Goal: Task Accomplishment & Management: Complete application form

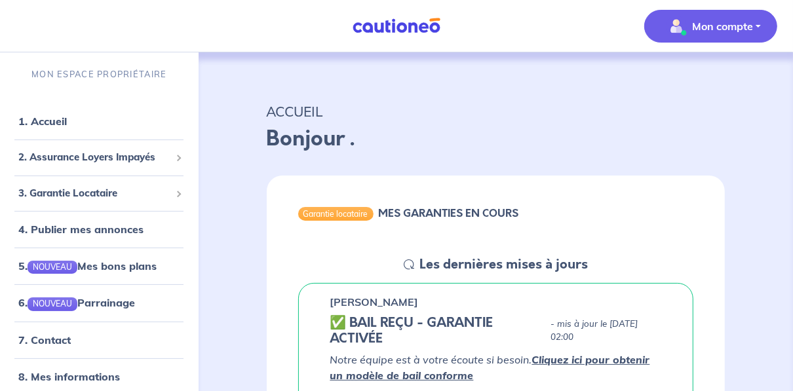
click at [723, 26] on p "Mon compte" at bounding box center [722, 26] width 61 height 16
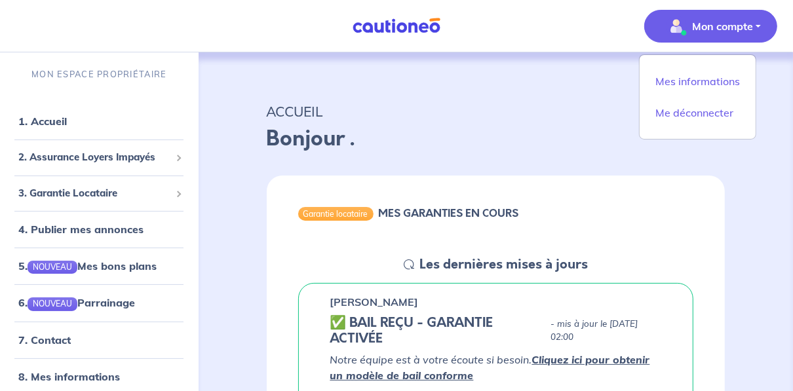
click at [479, 99] on div "ACCUEIL Bonjour ." at bounding box center [496, 124] width 522 height 81
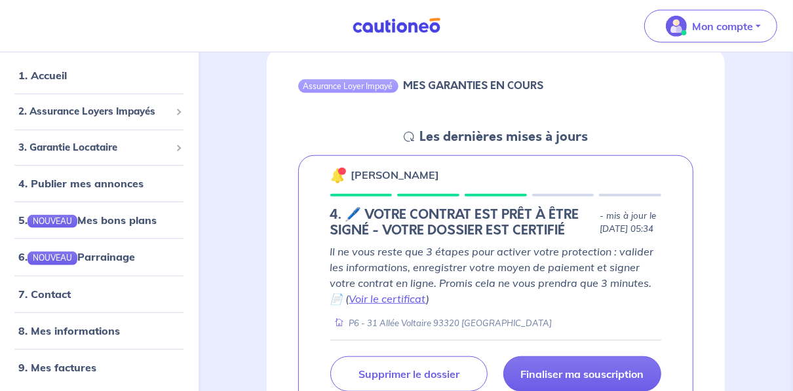
scroll to position [629, 0]
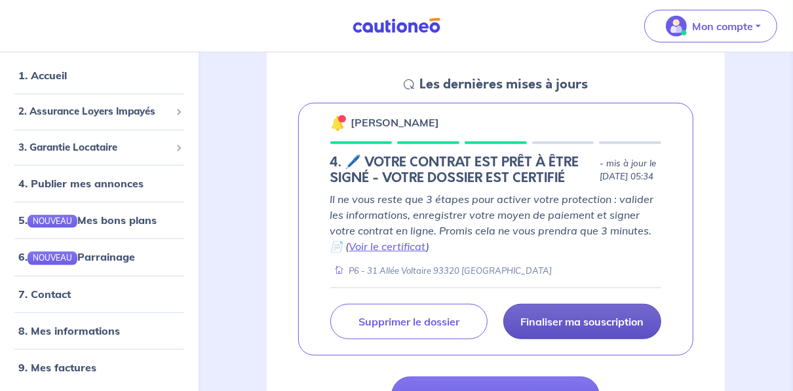
click at [545, 315] on link "Finaliser ma souscription" at bounding box center [582, 321] width 158 height 35
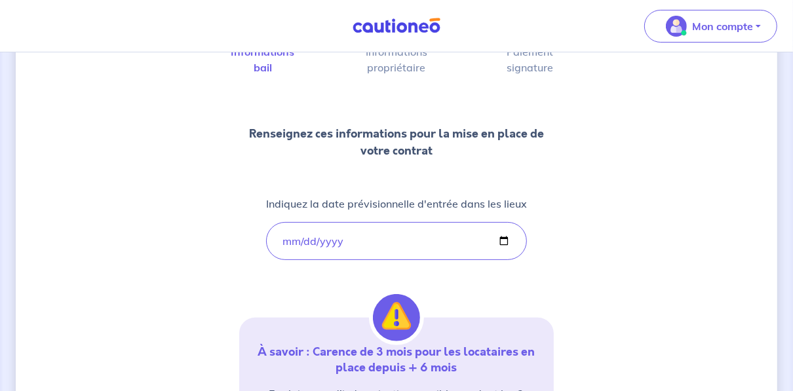
scroll to position [168, 0]
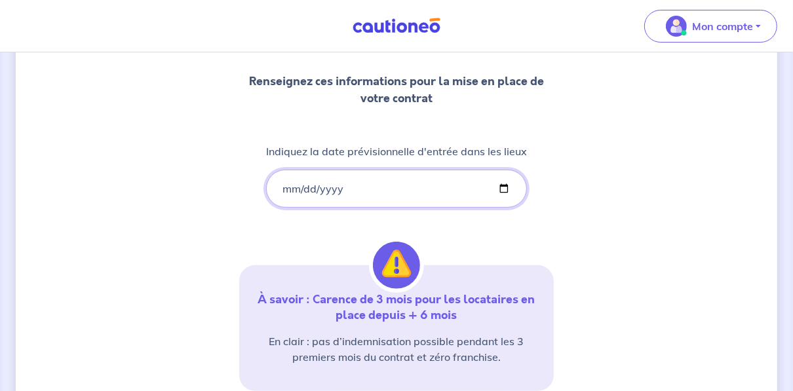
click at [349, 182] on input "[DATE]" at bounding box center [396, 189] width 261 height 38
click at [628, 92] on div "1 2 3 Informations bail Informations propriétaire Paiement signature Renseignez…" at bounding box center [396, 217] width 761 height 634
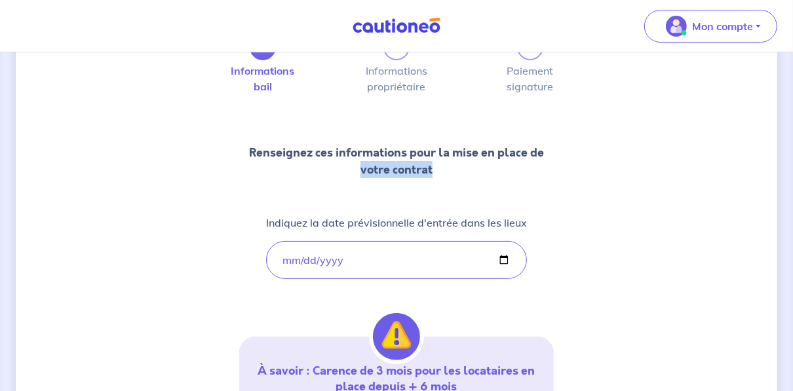
scroll to position [0, 0]
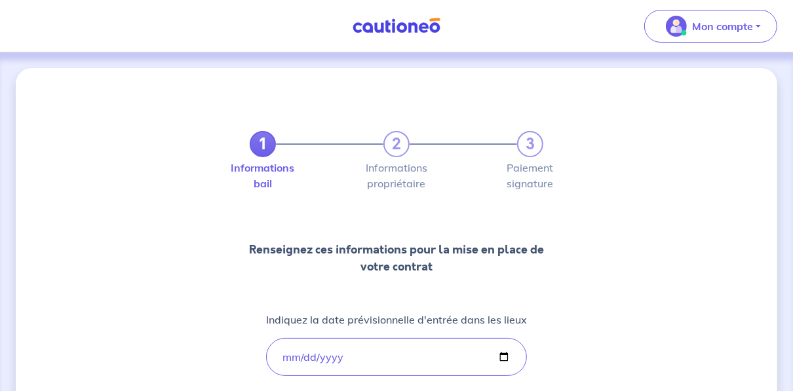
click at [499, 176] on div "Informations bail Informations propriétaire Paiement signature" at bounding box center [397, 176] width 294 height 26
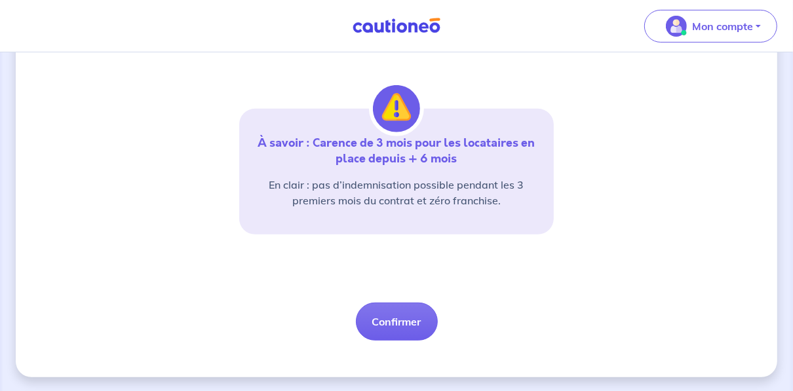
scroll to position [326, 0]
click at [372, 335] on button "Confirmer" at bounding box center [397, 321] width 82 height 38
click at [381, 323] on button "Confirmer" at bounding box center [397, 321] width 82 height 38
select select "FR"
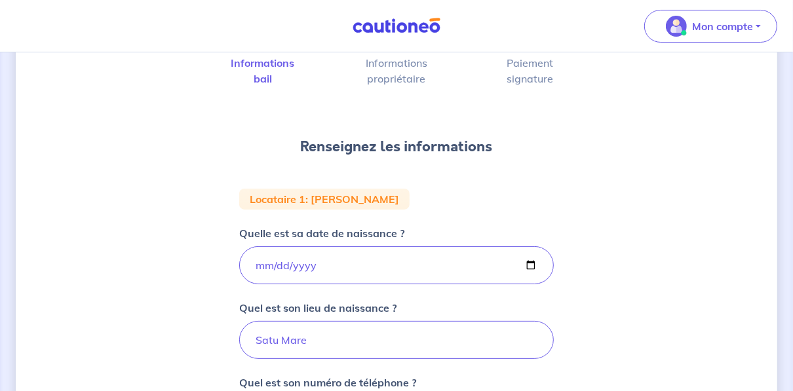
scroll to position [210, 0]
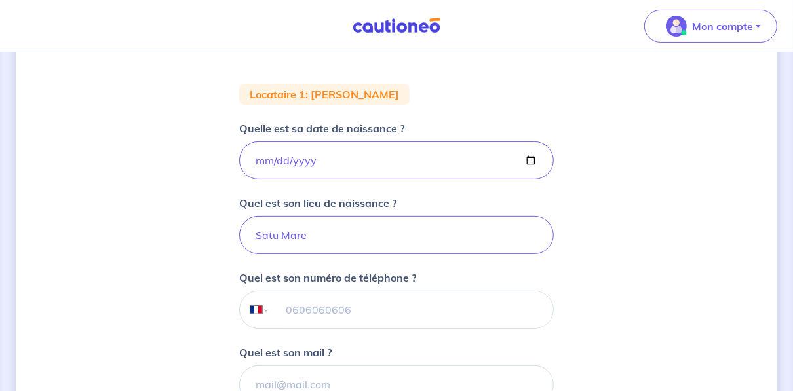
click at [406, 306] on input "tel" at bounding box center [411, 310] width 283 height 37
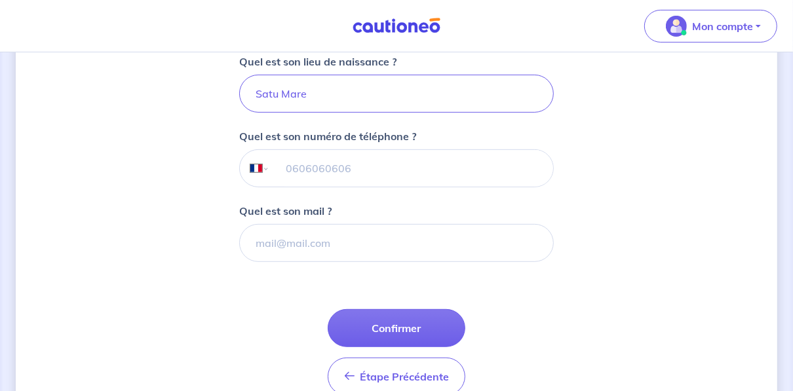
scroll to position [367, 0]
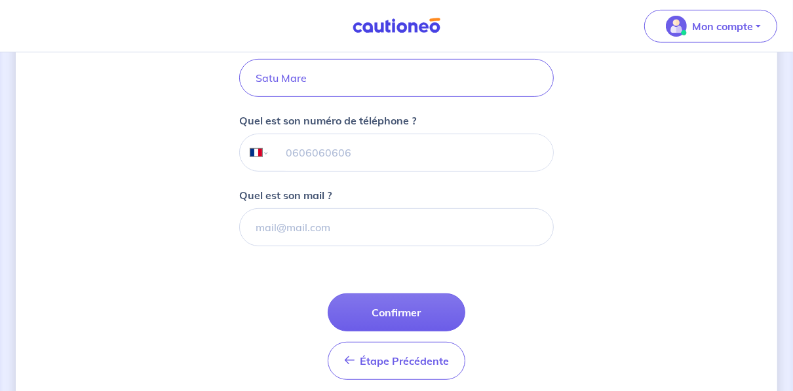
click at [378, 151] on input "tel" at bounding box center [411, 152] width 283 height 37
click at [469, 132] on div "Quel est son numéro de téléphone ? International [GEOGRAPHIC_DATA] [GEOGRAPHIC_…" at bounding box center [396, 142] width 315 height 59
click at [467, 163] on input "tel" at bounding box center [411, 152] width 283 height 37
type input "0"
type input "06 28 71 23 94"
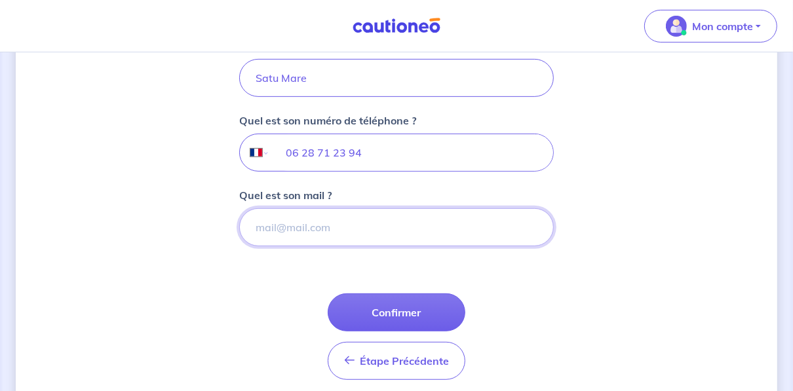
click at [382, 228] on input "Quel est son mail ?" at bounding box center [396, 227] width 315 height 38
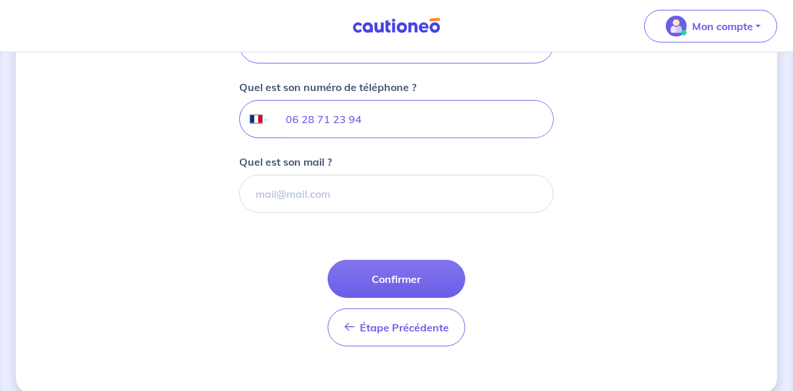
scroll to position [415, 0]
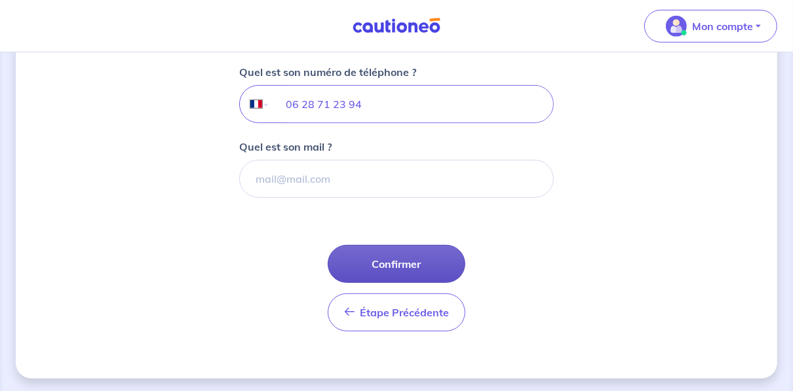
click at [437, 265] on button "Confirmer" at bounding box center [397, 264] width 138 height 38
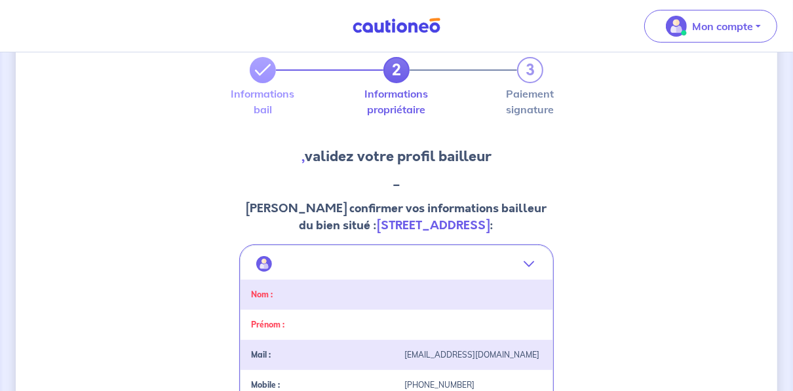
scroll to position [157, 0]
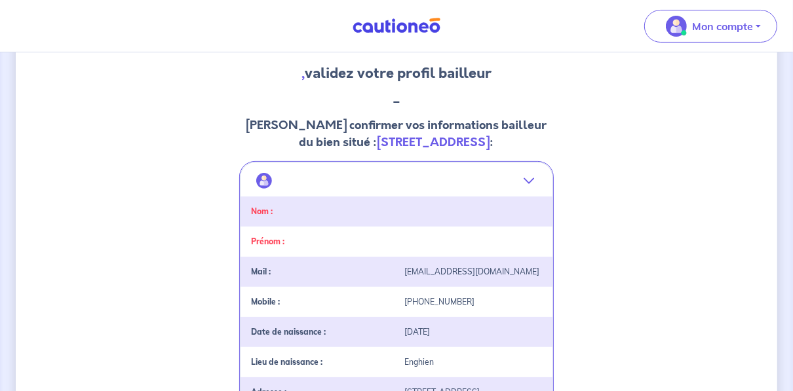
click at [429, 207] on div at bounding box center [472, 211] width 153 height 9
click at [533, 176] on icon "button" at bounding box center [529, 181] width 10 height 10
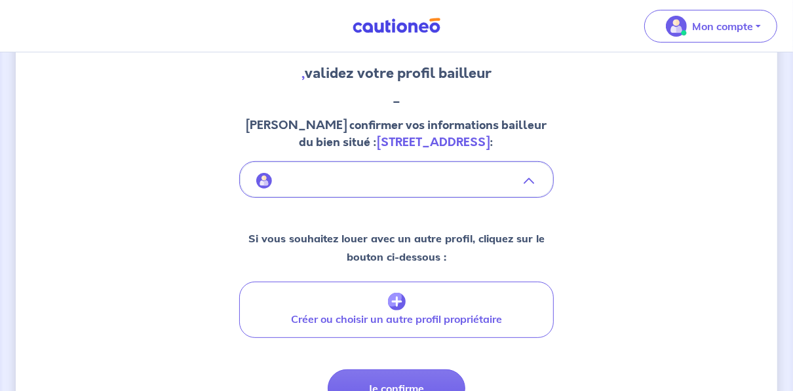
click at [531, 180] on icon "button" at bounding box center [529, 181] width 10 height 10
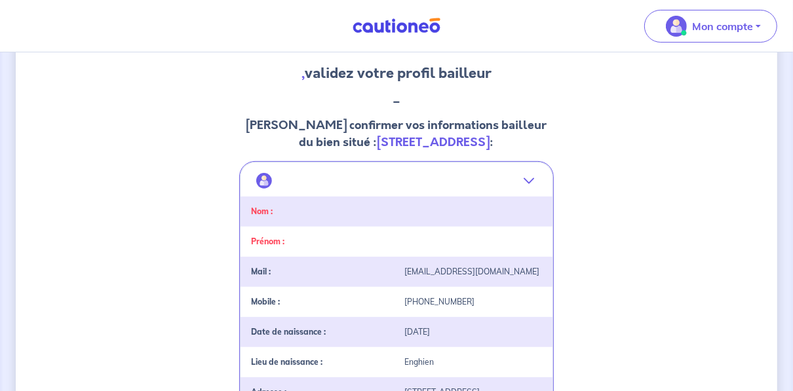
drag, startPoint x: 362, startPoint y: 205, endPoint x: 292, endPoint y: 230, distance: 74.4
click at [362, 205] on div "Nom :" at bounding box center [396, 212] width 312 height 30
click at [283, 203] on div "Nom :" at bounding box center [396, 212] width 312 height 30
click at [275, 210] on div "Nom :" at bounding box center [319, 211] width 153 height 9
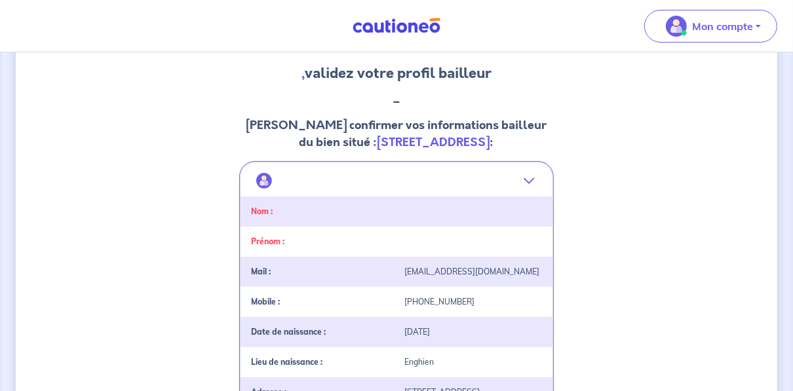
click at [267, 212] on strong "Nom :" at bounding box center [262, 211] width 22 height 10
click at [276, 207] on div "Nom :" at bounding box center [319, 211] width 153 height 9
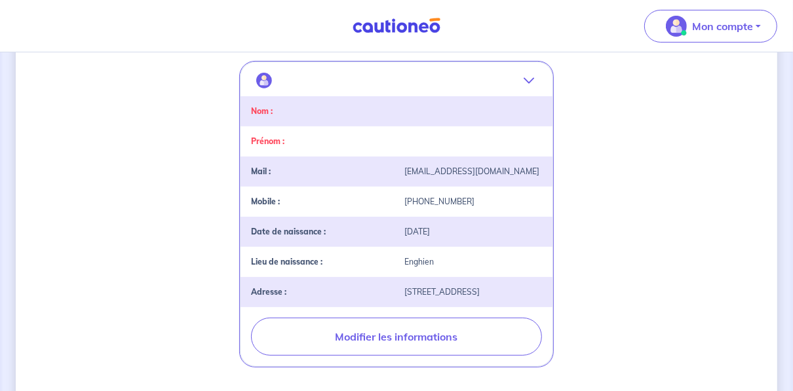
scroll to position [246, 0]
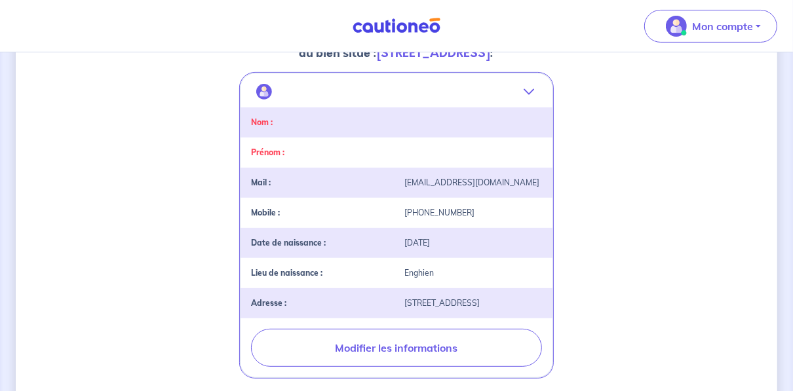
click at [290, 160] on div "Prénom :" at bounding box center [396, 153] width 312 height 30
click at [290, 159] on div "Prénom :" at bounding box center [396, 153] width 312 height 30
click at [293, 148] on div "Prénom :" at bounding box center [319, 152] width 153 height 9
click at [277, 153] on strong "Prénom :" at bounding box center [267, 152] width 33 height 10
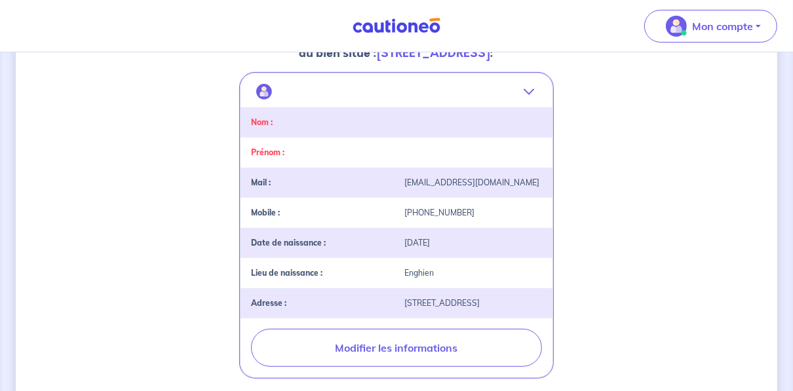
click at [260, 121] on strong "Nom :" at bounding box center [262, 122] width 22 height 10
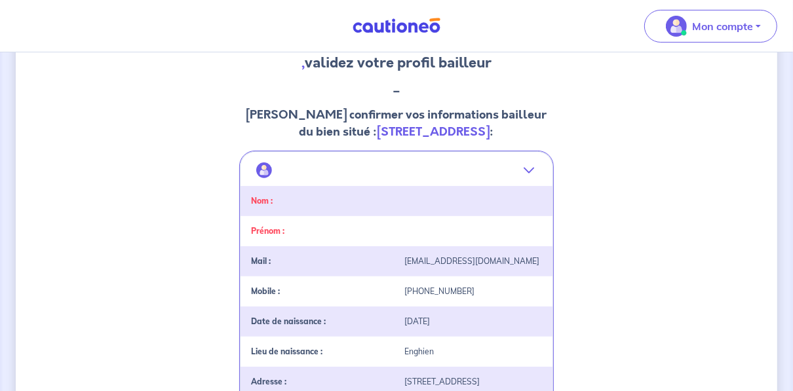
scroll to position [142, 0]
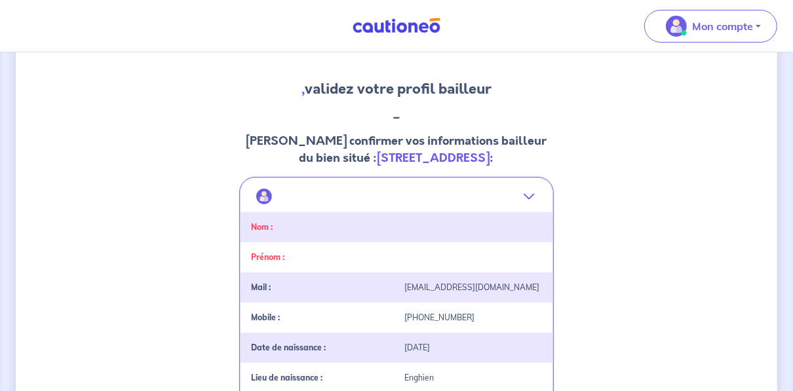
click at [339, 220] on div "Nom :" at bounding box center [396, 227] width 312 height 30
click at [326, 224] on div "Nom :" at bounding box center [319, 227] width 153 height 9
drag, startPoint x: 326, startPoint y: 224, endPoint x: 392, endPoint y: 208, distance: 68.0
click at [392, 208] on div "landlord-id BAh7CEkiCGdpZAY6BkVUSSJZZ2lkOi8vY2F1dGlvbmVvLWNvcmUvTmF0dXJhbExhbmR…" at bounding box center [396, 330] width 313 height 305
drag, startPoint x: 392, startPoint y: 208, endPoint x: 459, endPoint y: 204, distance: 67.0
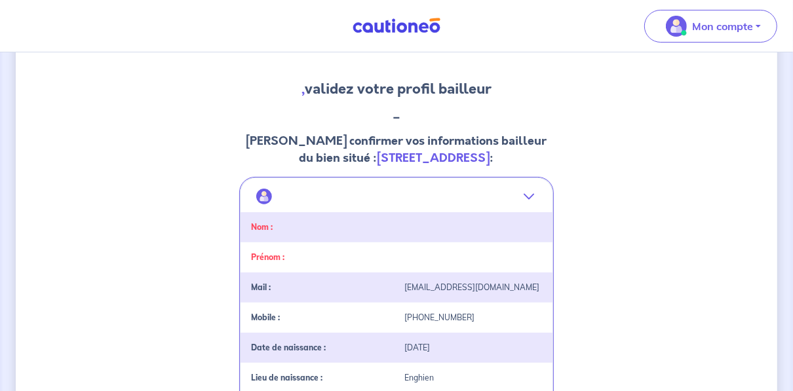
click at [459, 201] on button "button" at bounding box center [396, 196] width 312 height 31
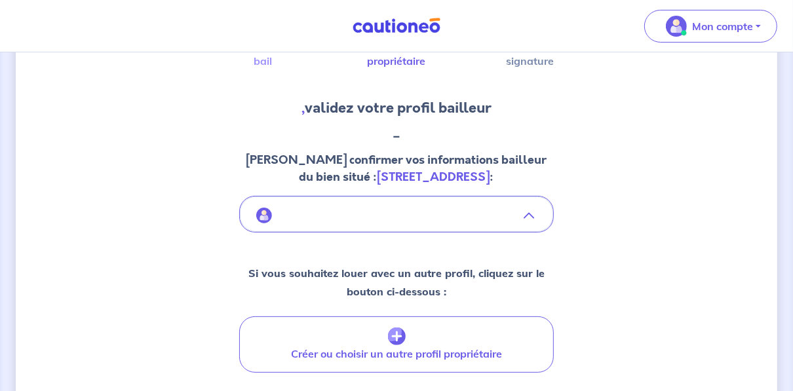
scroll to position [125, 0]
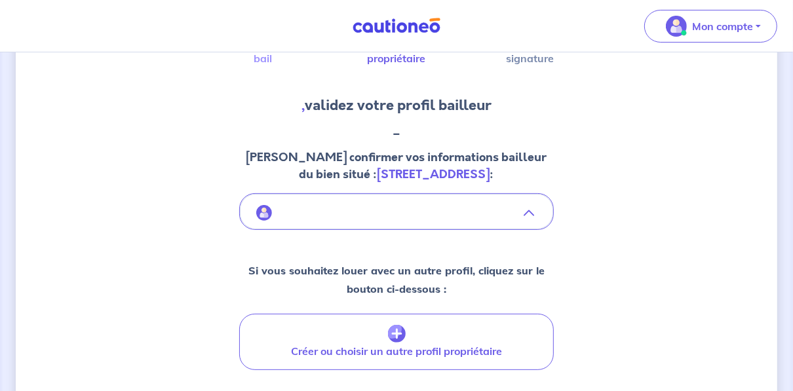
click at [529, 203] on button "button" at bounding box center [396, 212] width 312 height 31
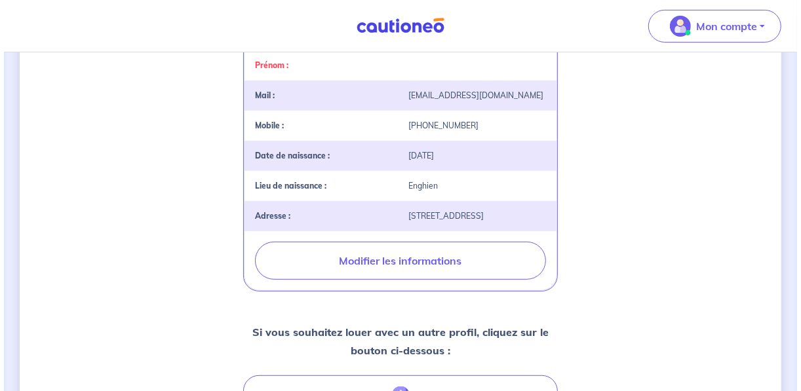
scroll to position [335, 0]
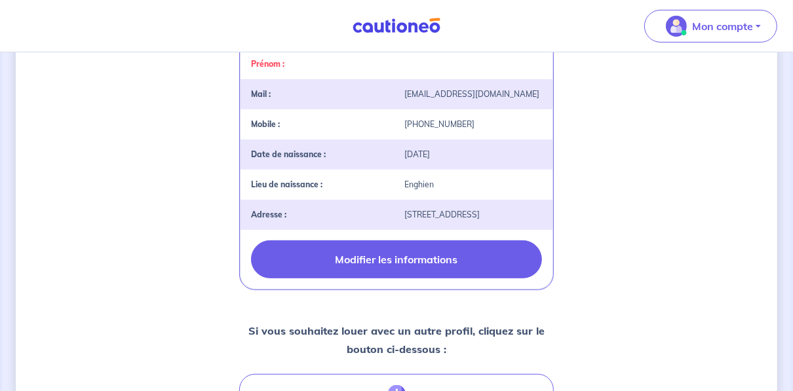
click at [419, 268] on button "Modifier les informations" at bounding box center [396, 259] width 291 height 38
select select "FR"
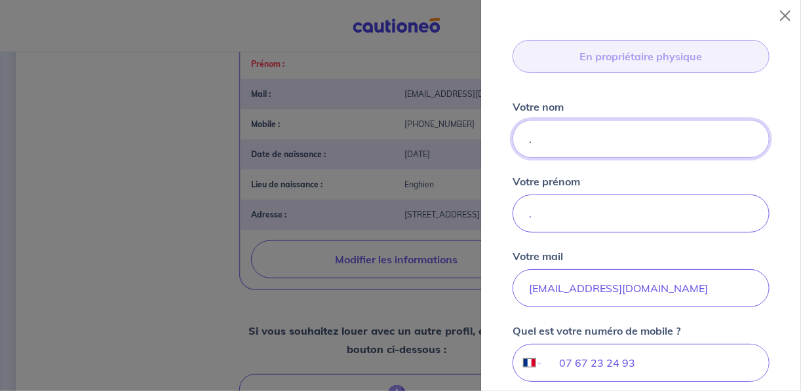
scroll to position [0, 0]
click at [604, 136] on input "." at bounding box center [640, 139] width 257 height 38
type input "poulhalec"
click at [734, 210] on input "." at bounding box center [640, 214] width 257 height 38
type input "indivision"
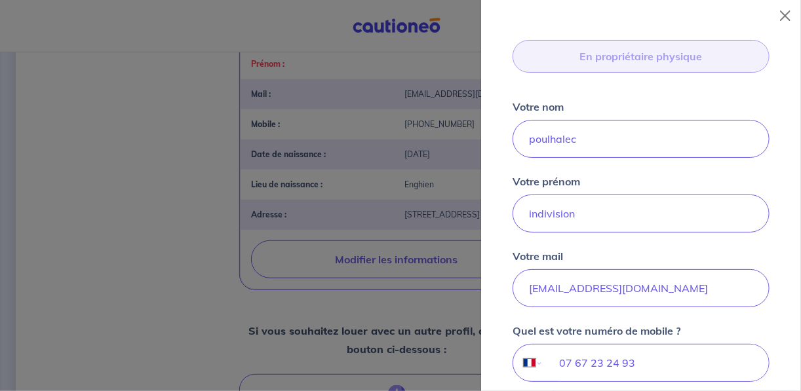
click at [767, 181] on div "Vous louez ce bien en tant que : En propriétaire physique Votre nom [PERSON_NAM…" at bounding box center [641, 325] width 288 height 633
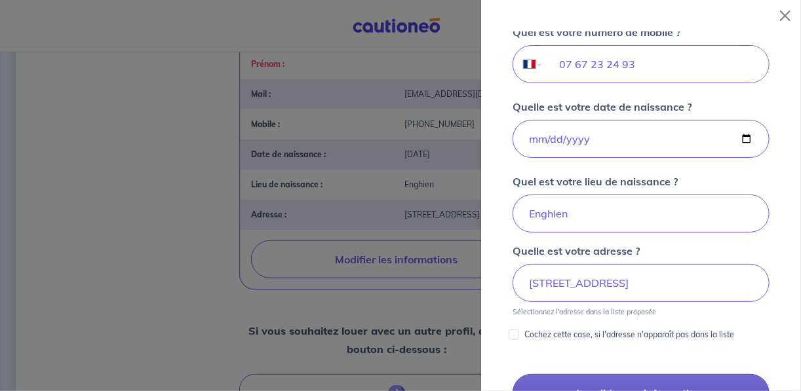
scroll to position [581, 0]
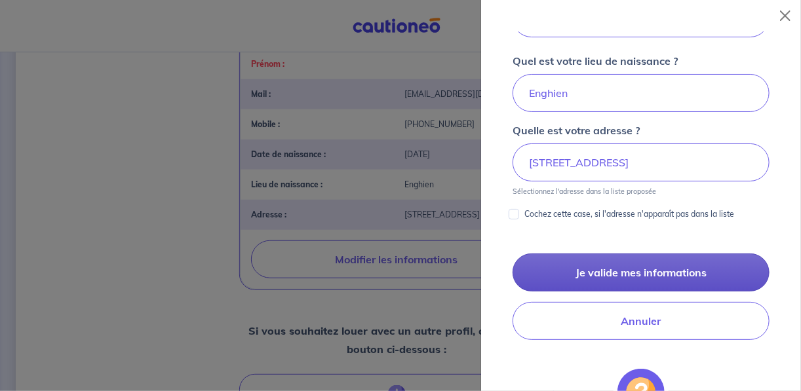
click at [647, 271] on button "Je valide mes informations" at bounding box center [640, 273] width 257 height 38
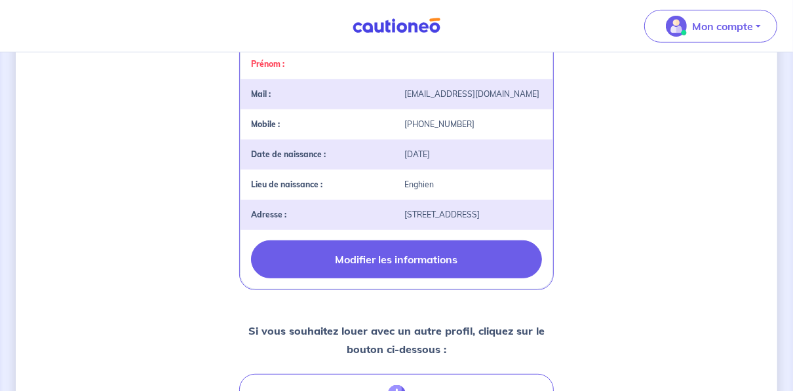
scroll to position [294, 0]
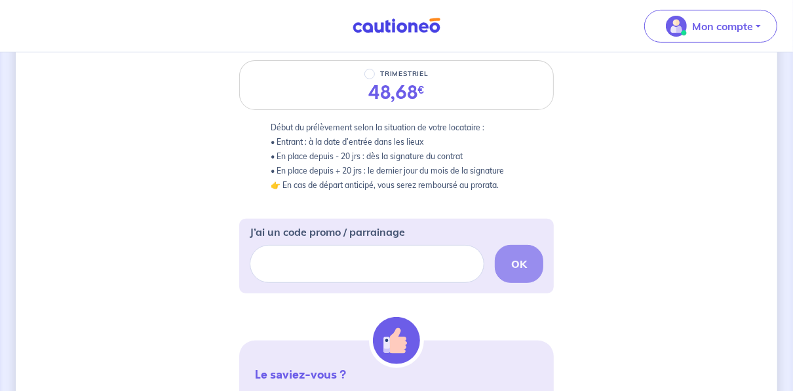
scroll to position [542, 0]
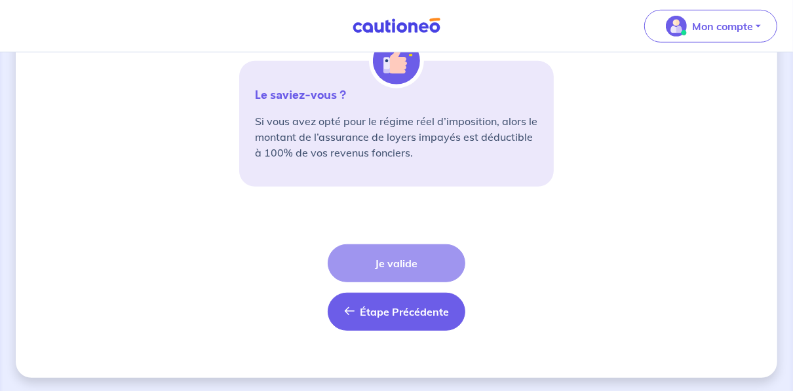
click at [402, 308] on span "Étape Précédente" at bounding box center [404, 311] width 89 height 13
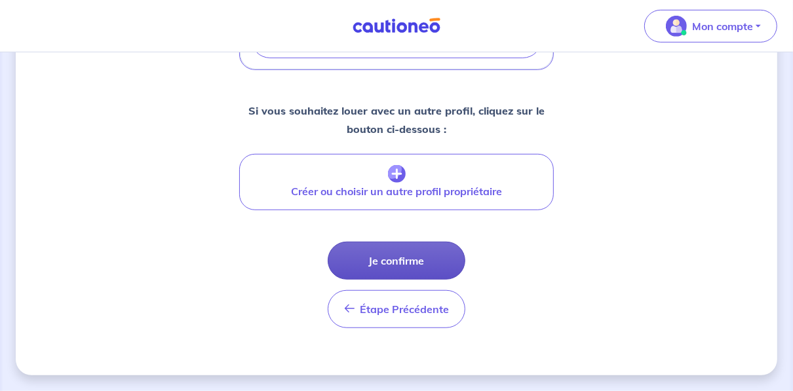
scroll to position [561, 0]
click at [382, 266] on button "Je confirme" at bounding box center [397, 261] width 138 height 38
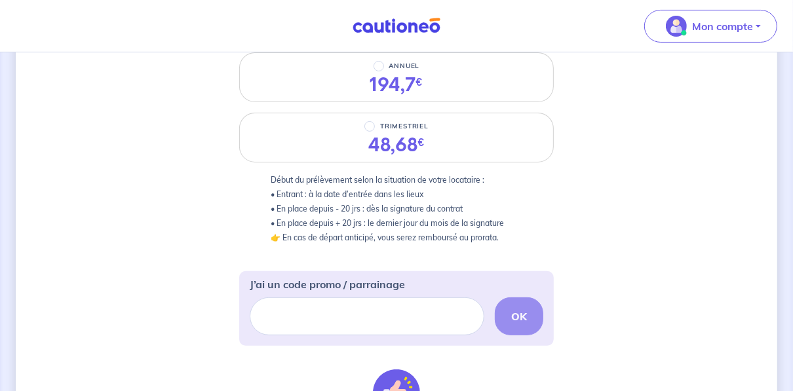
scroll to position [157, 0]
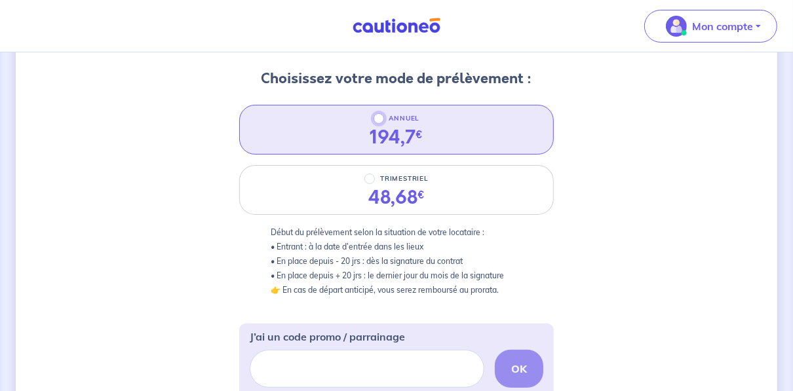
click at [379, 117] on input "ANNUEL" at bounding box center [379, 118] width 10 height 10
radio input "true"
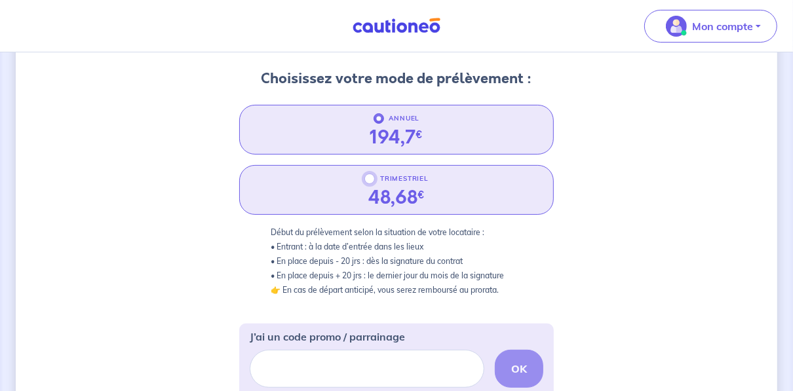
click at [367, 175] on input "TRIMESTRIEL" at bounding box center [369, 179] width 10 height 10
radio input "true"
click at [378, 124] on div "ANNUEL 194,7 €" at bounding box center [396, 130] width 315 height 50
radio input "true"
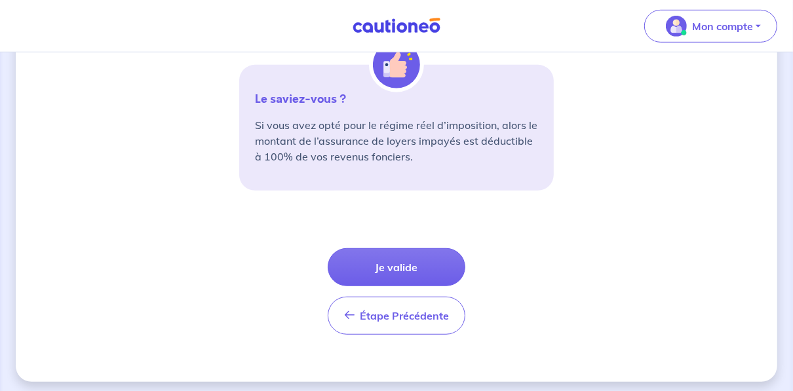
scroll to position [542, 0]
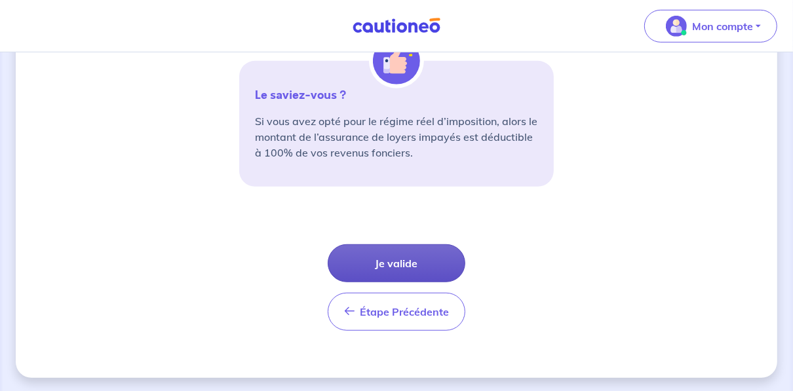
click at [435, 255] on button "Je valide" at bounding box center [397, 263] width 138 height 38
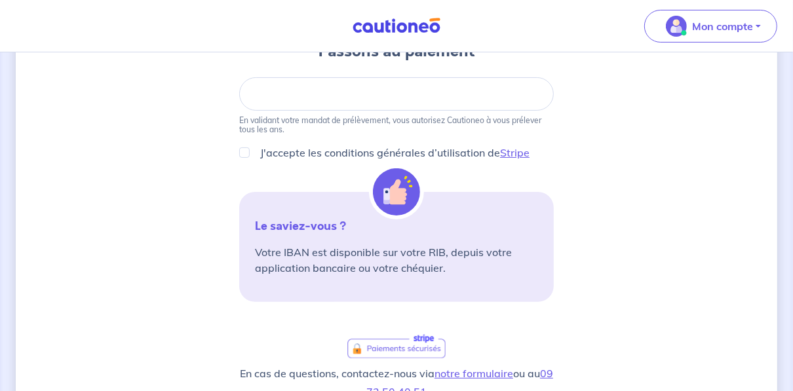
scroll to position [157, 0]
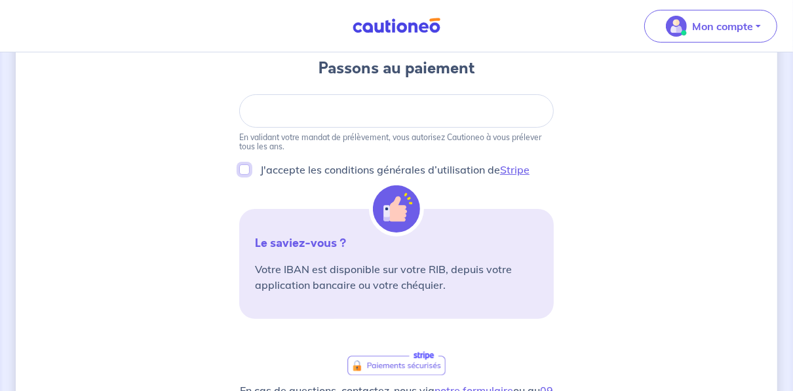
click at [241, 172] on input "J'accepte les conditions générales d’utilisation de Stripe" at bounding box center [244, 169] width 10 height 10
checkbox input "true"
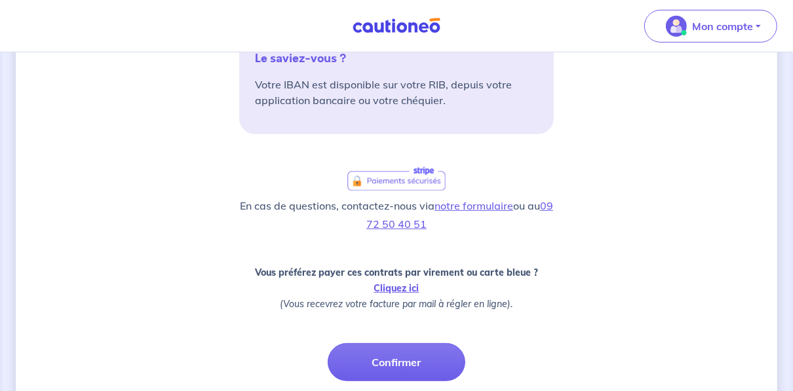
scroll to position [367, 0]
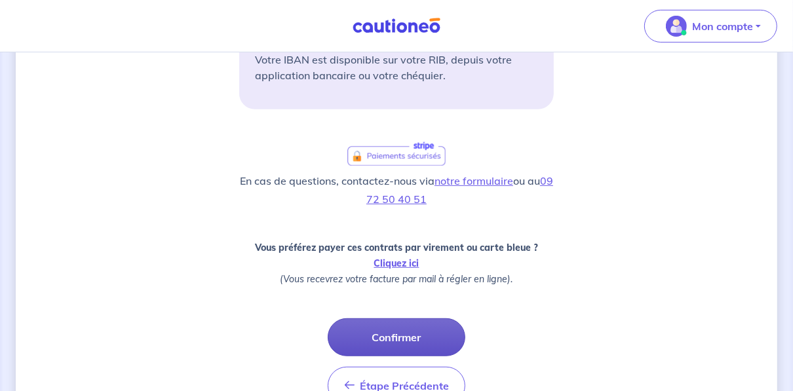
click at [386, 336] on button "Confirmer" at bounding box center [397, 337] width 138 height 38
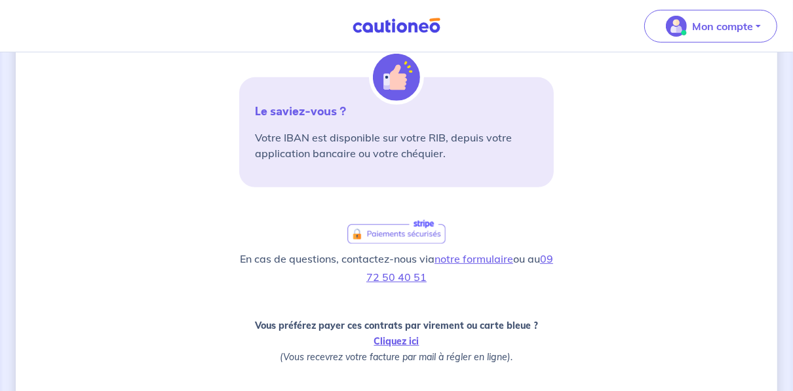
scroll to position [364, 0]
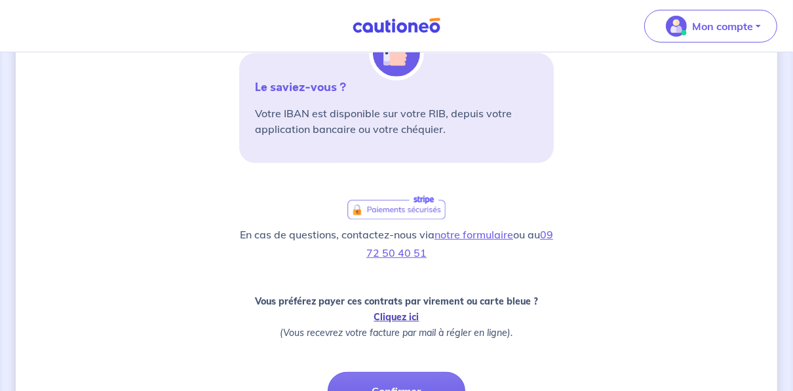
click at [387, 315] on link "Cliquez ici" at bounding box center [396, 317] width 45 height 12
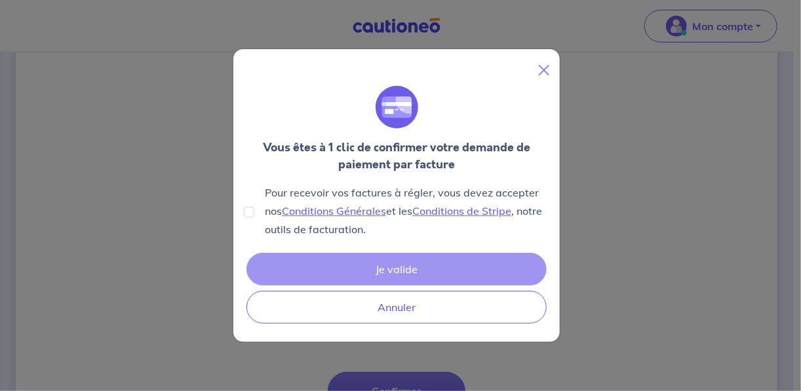
click at [393, 272] on div "Je valide Annuler" at bounding box center [396, 288] width 305 height 76
click at [394, 269] on div "Je valide Annuler" at bounding box center [396, 288] width 305 height 76
click at [384, 383] on div "Vous êtes à 1 clic de confirmer votre demande de paiement par facture Pour rece…" at bounding box center [400, 195] width 801 height 391
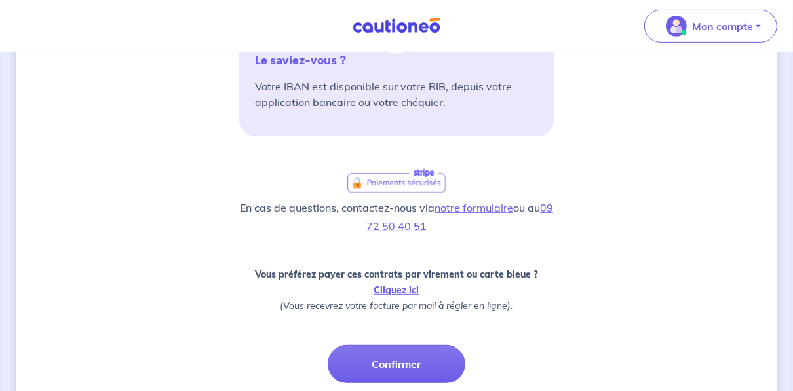
scroll to position [417, 0]
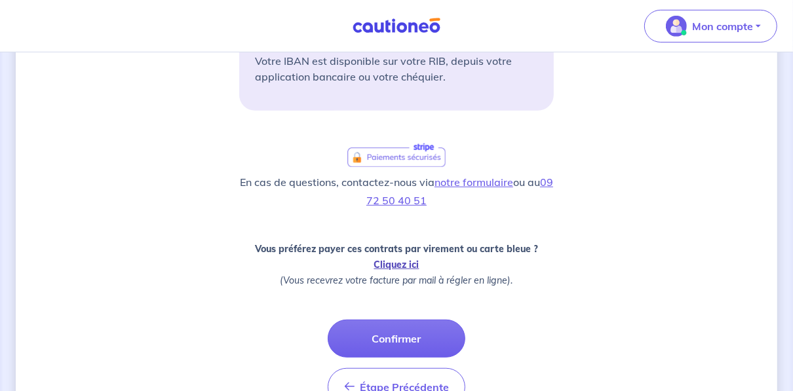
click at [395, 261] on link "Cliquez ici" at bounding box center [396, 265] width 45 height 12
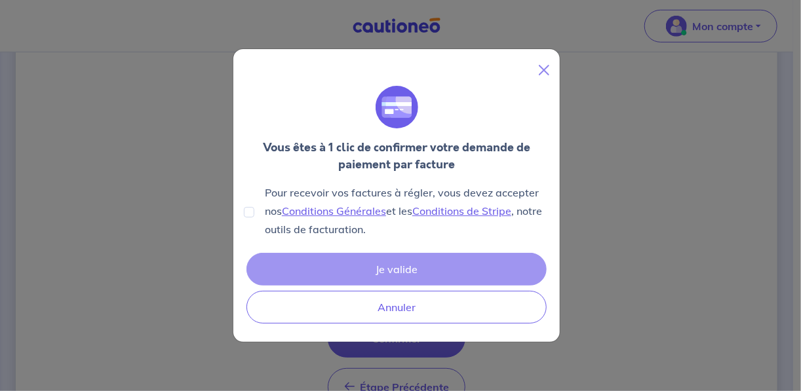
click at [393, 346] on div "Vous êtes à 1 clic de confirmer votre demande de paiement par facture Pour rece…" at bounding box center [400, 195] width 801 height 391
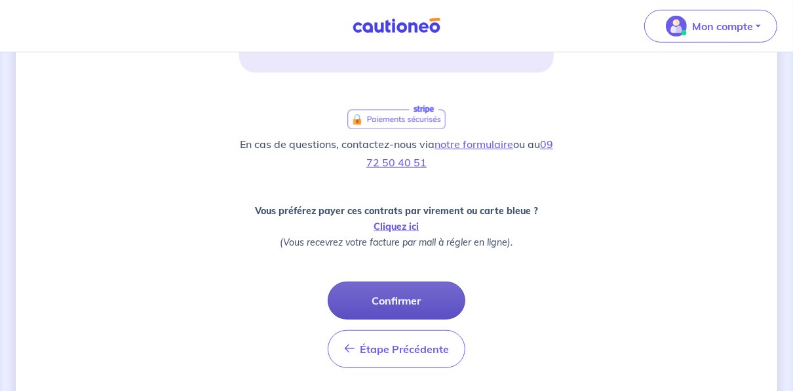
scroll to position [492, 0]
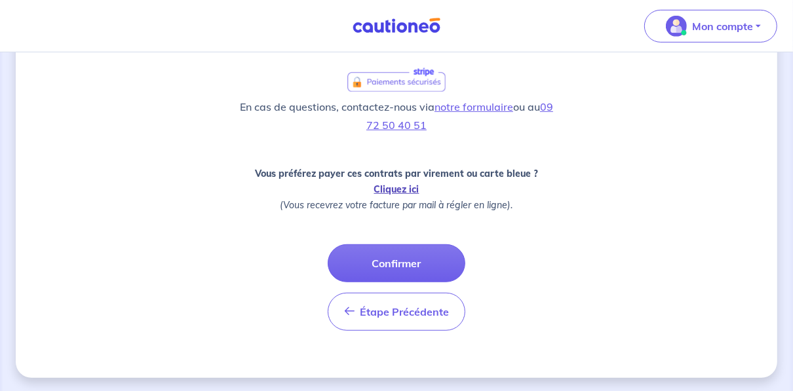
click at [382, 188] on link "Cliquez ici" at bounding box center [396, 189] width 45 height 12
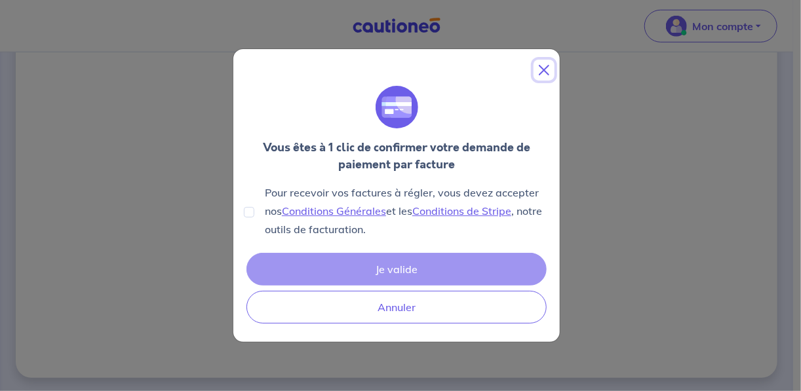
drag, startPoint x: 539, startPoint y: 71, endPoint x: 526, endPoint y: 85, distance: 19.0
click at [539, 72] on button "Close" at bounding box center [543, 70] width 21 height 21
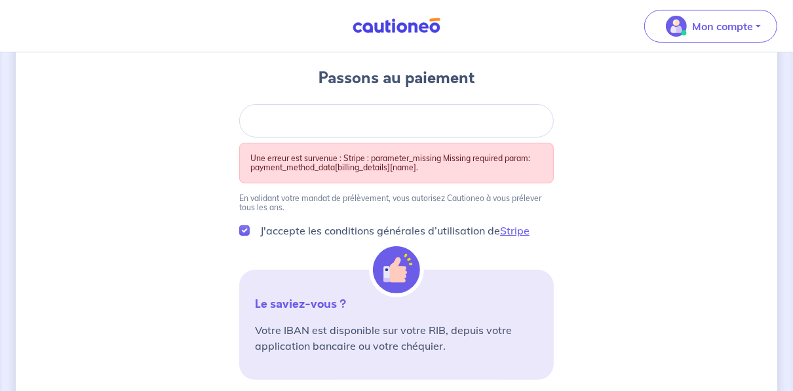
scroll to position [125, 0]
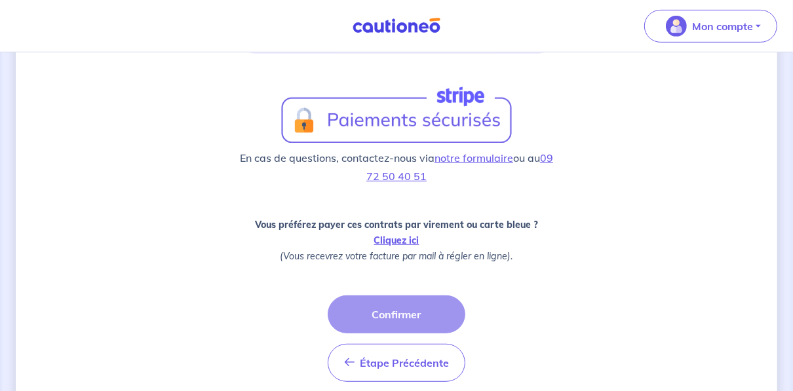
scroll to position [440, 0]
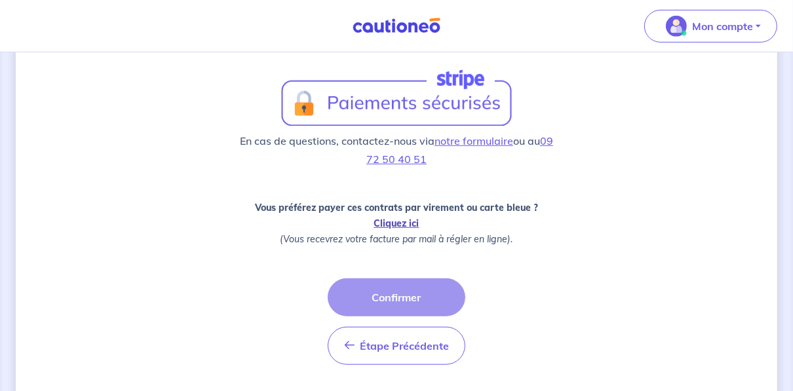
click at [388, 220] on link "Cliquez ici" at bounding box center [396, 224] width 45 height 12
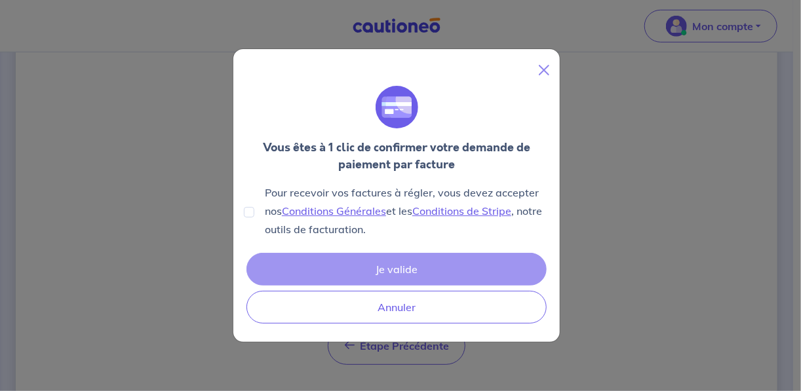
click at [383, 272] on div "Je valide Annuler" at bounding box center [396, 288] width 305 height 76
click at [541, 68] on button "Close" at bounding box center [543, 70] width 21 height 21
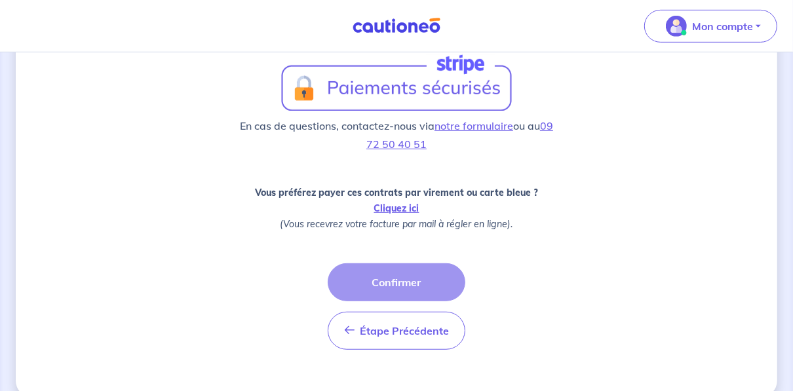
scroll to position [421, 0]
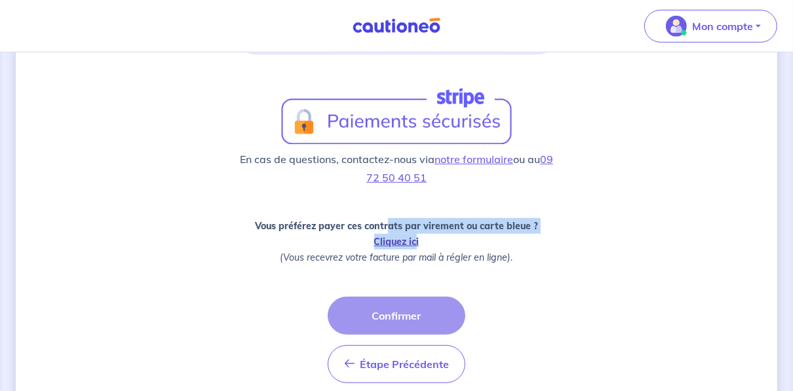
drag, startPoint x: 389, startPoint y: 231, endPoint x: 415, endPoint y: 239, distance: 28.2
click at [415, 239] on p "Vous préférez payer ces contrats par virement ou carte bleue ? Cliquez ici (Vou…" at bounding box center [396, 241] width 315 height 47
click at [410, 241] on link "Cliquez ici" at bounding box center [396, 242] width 45 height 12
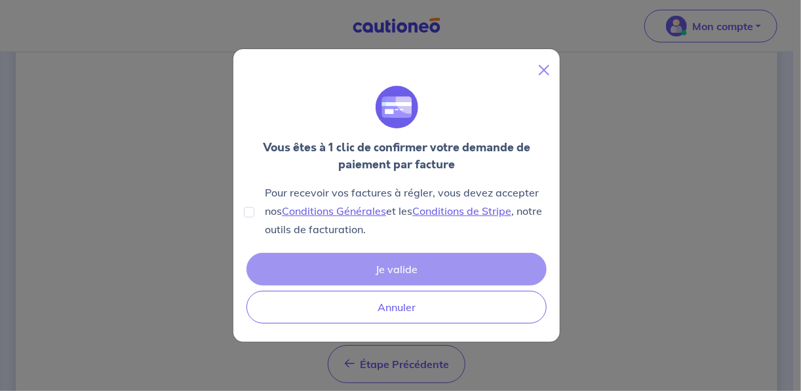
drag, startPoint x: 246, startPoint y: 205, endPoint x: 246, endPoint y: 212, distance: 7.2
click at [246, 210] on div "Pour recevoir vos factures à régler, vous devez accepter nos Conditions Général…" at bounding box center [396, 210] width 305 height 55
click at [246, 212] on input "Pour recevoir vos factures à régler, vous devez accepter nos Conditions Général…" at bounding box center [249, 212] width 10 height 10
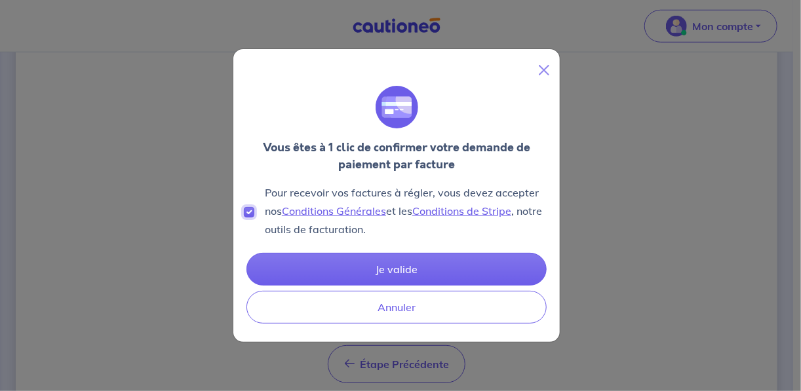
click at [248, 214] on input "Pour recevoir vos factures à régler, vous devez accepter nos Conditions Général…" at bounding box center [249, 212] width 10 height 10
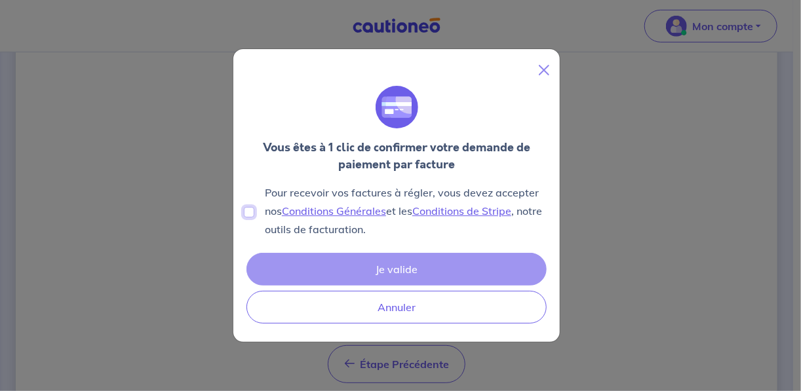
click at [246, 210] on input "Pour recevoir vos factures à régler, vous devez accepter nos Conditions Général…" at bounding box center [249, 212] width 10 height 10
checkbox input "true"
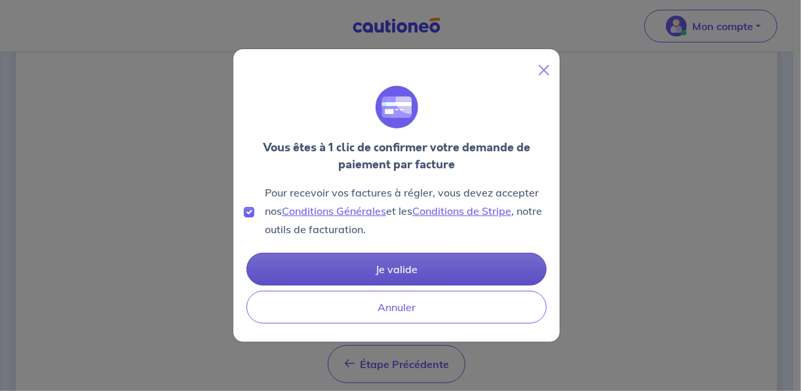
click at [336, 254] on button "Je valide" at bounding box center [396, 269] width 300 height 33
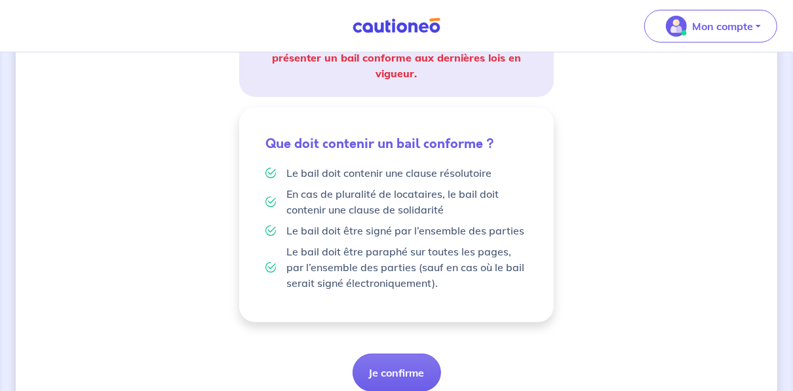
scroll to position [328, 0]
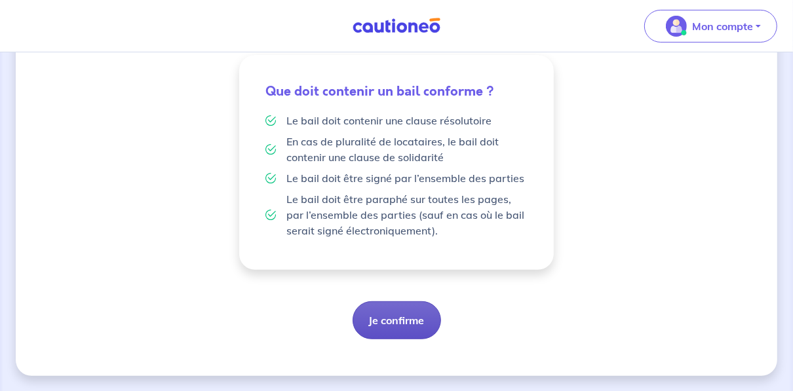
click at [411, 309] on button "Je confirme" at bounding box center [397, 320] width 88 height 38
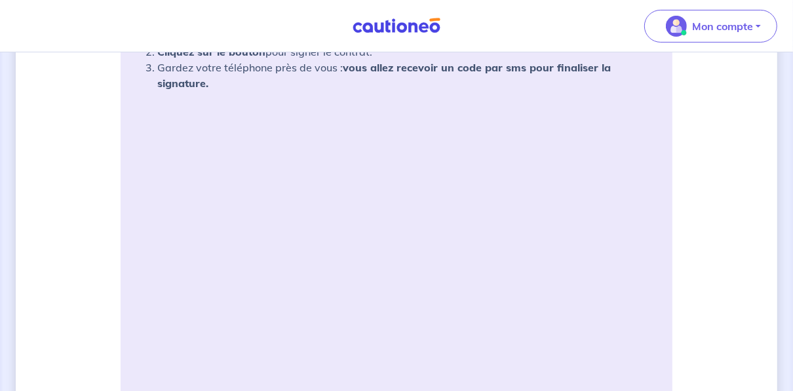
scroll to position [315, 0]
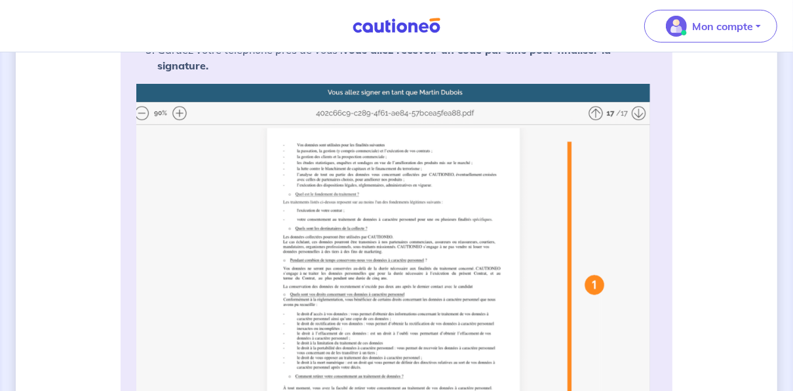
click at [595, 113] on img at bounding box center [396, 310] width 520 height 453
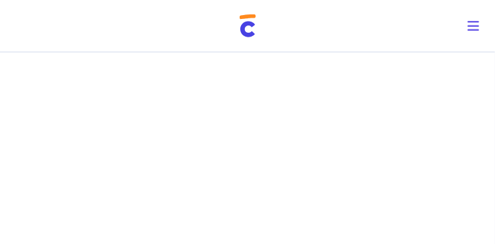
scroll to position [902, 0]
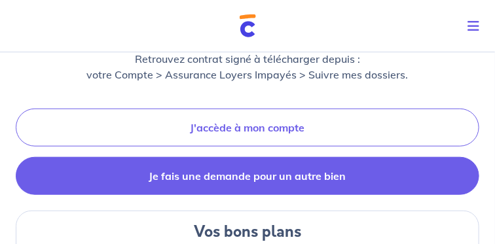
scroll to position [197, 0]
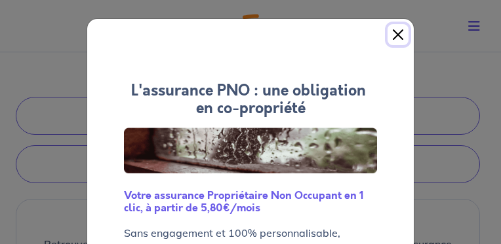
click at [397, 36] on button "Close" at bounding box center [397, 34] width 21 height 21
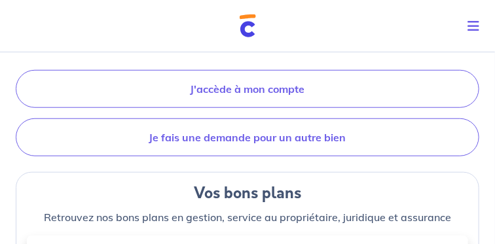
scroll to position [174, 0]
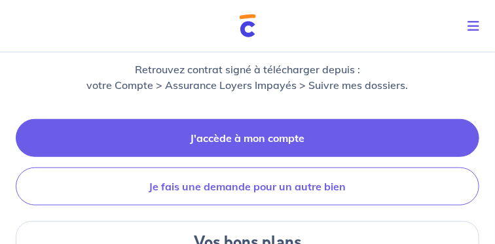
click at [207, 133] on link "J'accède à mon compte" at bounding box center [248, 138] width 464 height 38
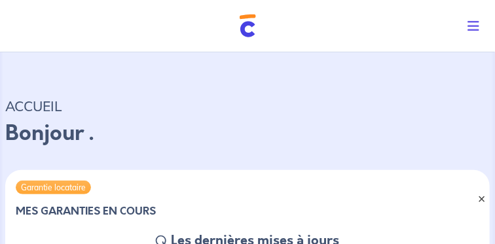
click at [479, 197] on button "×" at bounding box center [482, 199] width 13 height 13
click at [474, 24] on icon "Toggle navigation" at bounding box center [474, 26] width 12 height 13
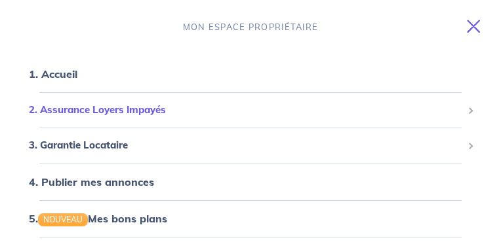
click at [84, 108] on span "2. Assurance Loyers Impayés" at bounding box center [245, 110] width 433 height 15
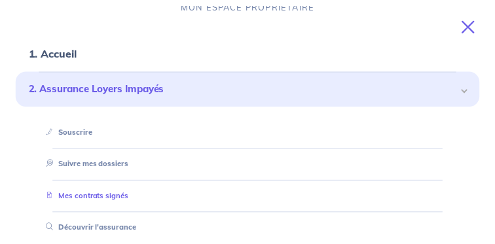
scroll to position [33, 0]
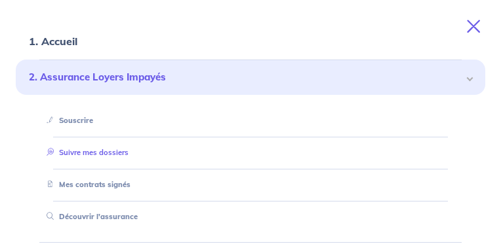
click at [94, 154] on link "Suivre mes dossiers" at bounding box center [84, 152] width 87 height 9
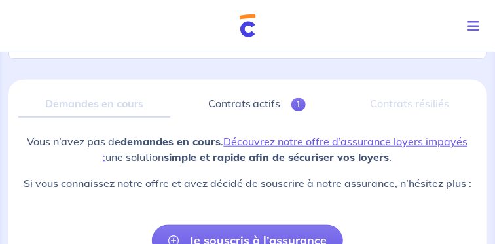
scroll to position [197, 0]
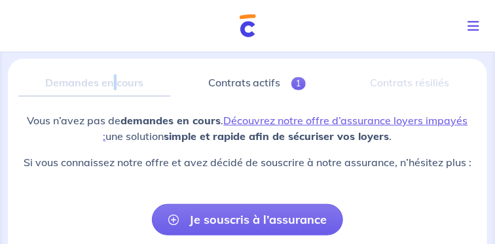
click at [115, 84] on div "Demandes en cours" at bounding box center [94, 83] width 152 height 28
click at [235, 77] on link "Contrats actifs 1" at bounding box center [257, 83] width 152 height 28
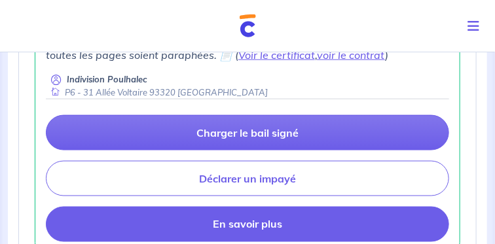
scroll to position [393, 0]
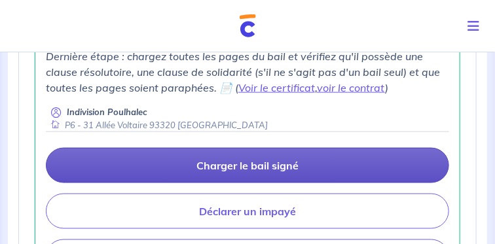
click at [204, 158] on link "Charger le bail signé" at bounding box center [248, 165] width 404 height 35
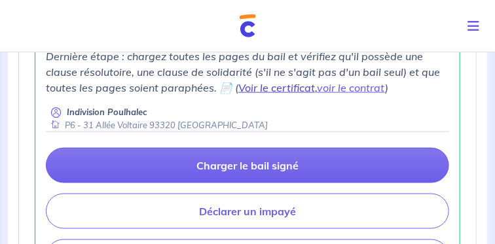
click at [286, 88] on link "Voir le certificat" at bounding box center [277, 87] width 77 height 13
click at [346, 84] on link "voir le contrat" at bounding box center [351, 87] width 68 height 13
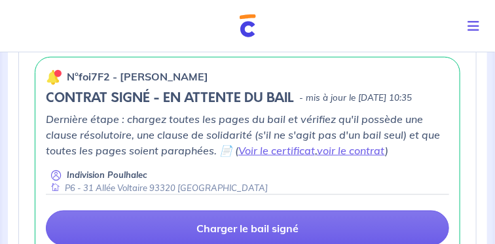
scroll to position [330, 0]
click at [331, 150] on link "voir le contrat" at bounding box center [351, 150] width 68 height 13
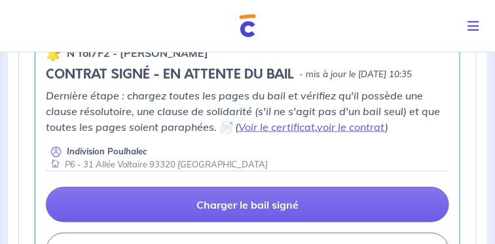
scroll to position [360, 0]
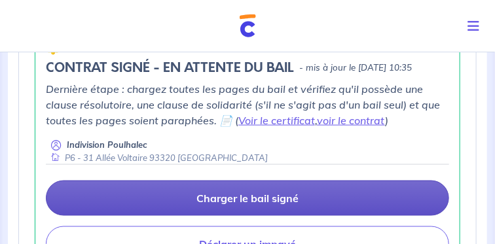
click at [259, 193] on p "Charger le bail signé" at bounding box center [248, 198] width 102 height 13
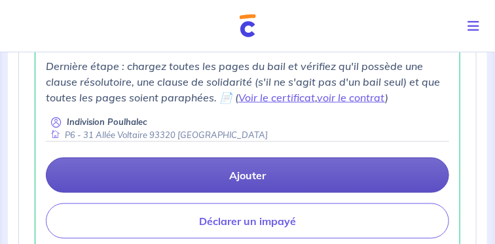
scroll to position [393, 0]
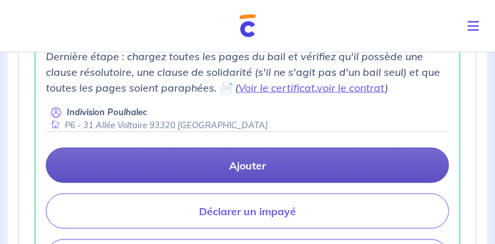
click at [254, 166] on p "Ajouter" at bounding box center [247, 165] width 37 height 13
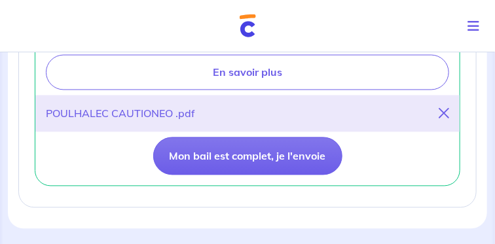
scroll to position [590, 0]
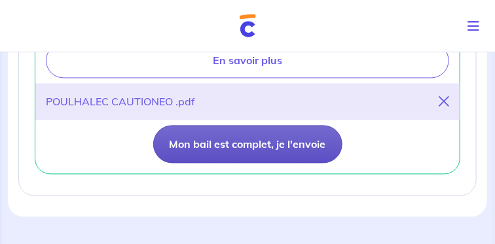
click at [248, 142] on button "Mon bail est complet, je l'envoie" at bounding box center [247, 145] width 189 height 38
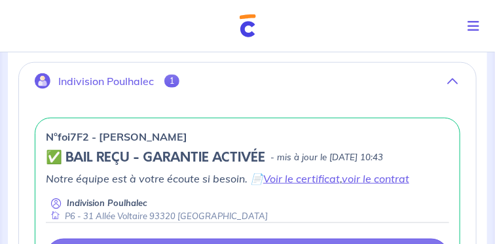
scroll to position [265, 0]
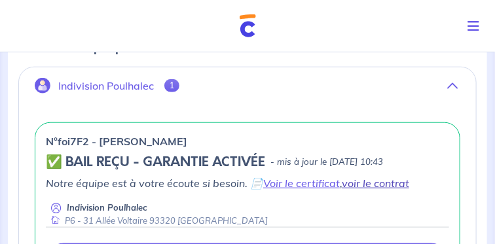
click at [355, 184] on link "voir le contrat" at bounding box center [375, 183] width 67 height 13
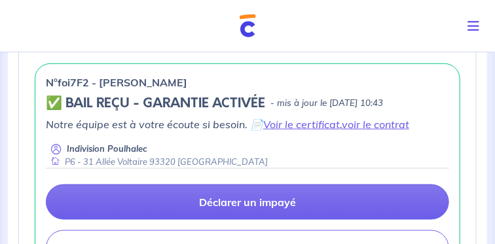
scroll to position [330, 0]
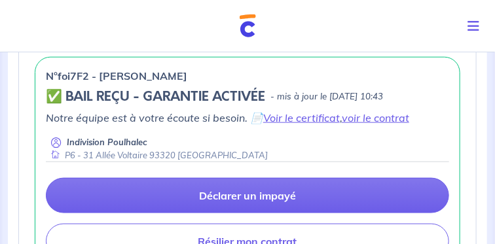
drag, startPoint x: 376, startPoint y: 117, endPoint x: 350, endPoint y: 141, distance: 35.7
click at [349, 142] on div "Indivision Poulhalec P6 - 31 Allée Voltaire 93320 Les Pavillons-sous-Bois" at bounding box center [248, 149] width 404 height 26
click at [360, 117] on link "voir le contrat" at bounding box center [375, 117] width 67 height 13
click at [301, 119] on link "Voir le certificat" at bounding box center [301, 117] width 77 height 13
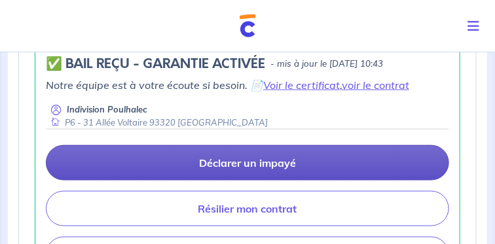
scroll to position [363, 0]
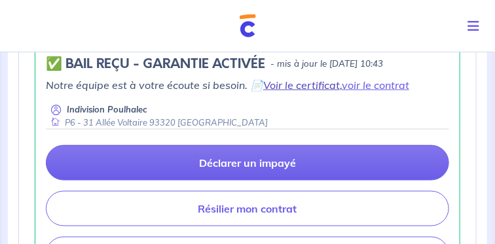
drag, startPoint x: 363, startPoint y: 82, endPoint x: 305, endPoint y: 88, distance: 58.0
drag, startPoint x: 305, startPoint y: 88, endPoint x: 383, endPoint y: 26, distance: 99.7
click at [383, 26] on nav "Mon compte MON ESPACE PROPRIÉTAIRE 1. Accueil 2. Assurance Loyers Impayés Sousc…" at bounding box center [247, 26] width 495 height 52
click at [470, 96] on div "n°foi7F2 - Radu ANDERCAU ✅ BAIL REÇU - GARANTIE ACTIVÉE - mis à jour le 11 août…" at bounding box center [247, 156] width 457 height 307
